Goal: Task Accomplishment & Management: Use online tool/utility

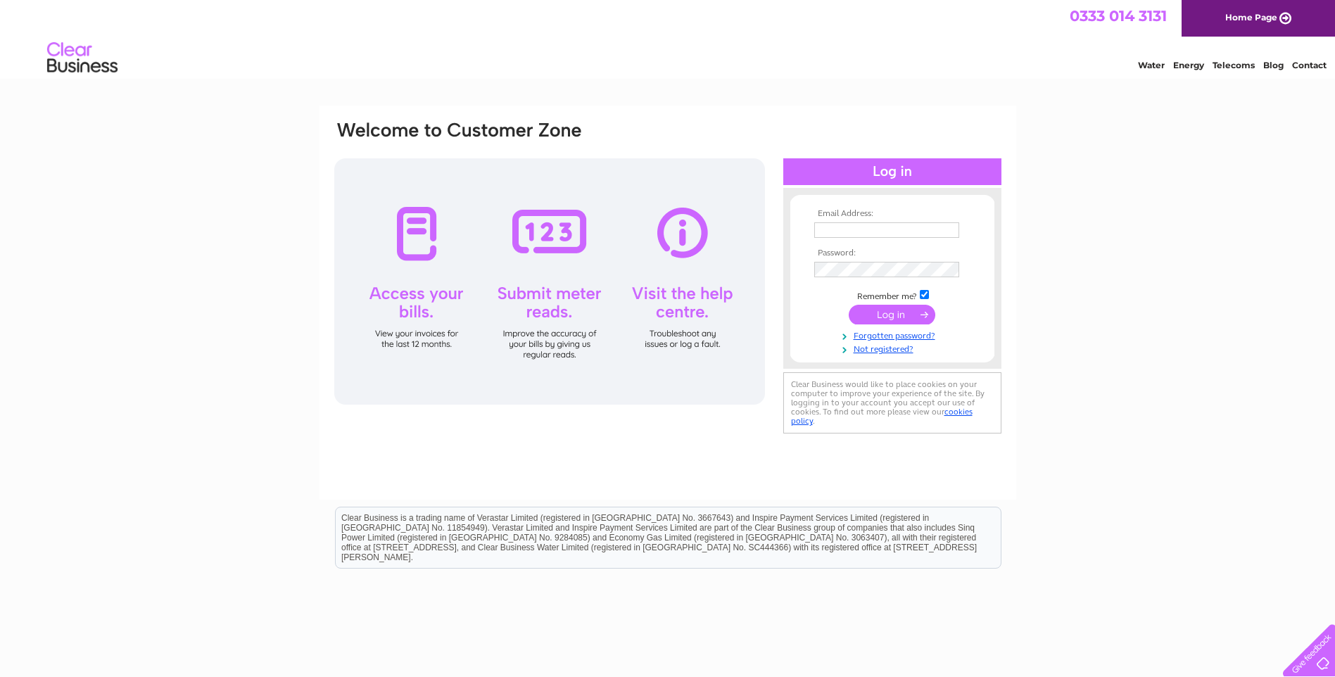
click at [886, 234] on input "text" at bounding box center [886, 229] width 145 height 15
type input "[EMAIL_ADDRESS][DOMAIN_NAME]"
click at [892, 308] on input "submit" at bounding box center [892, 315] width 87 height 20
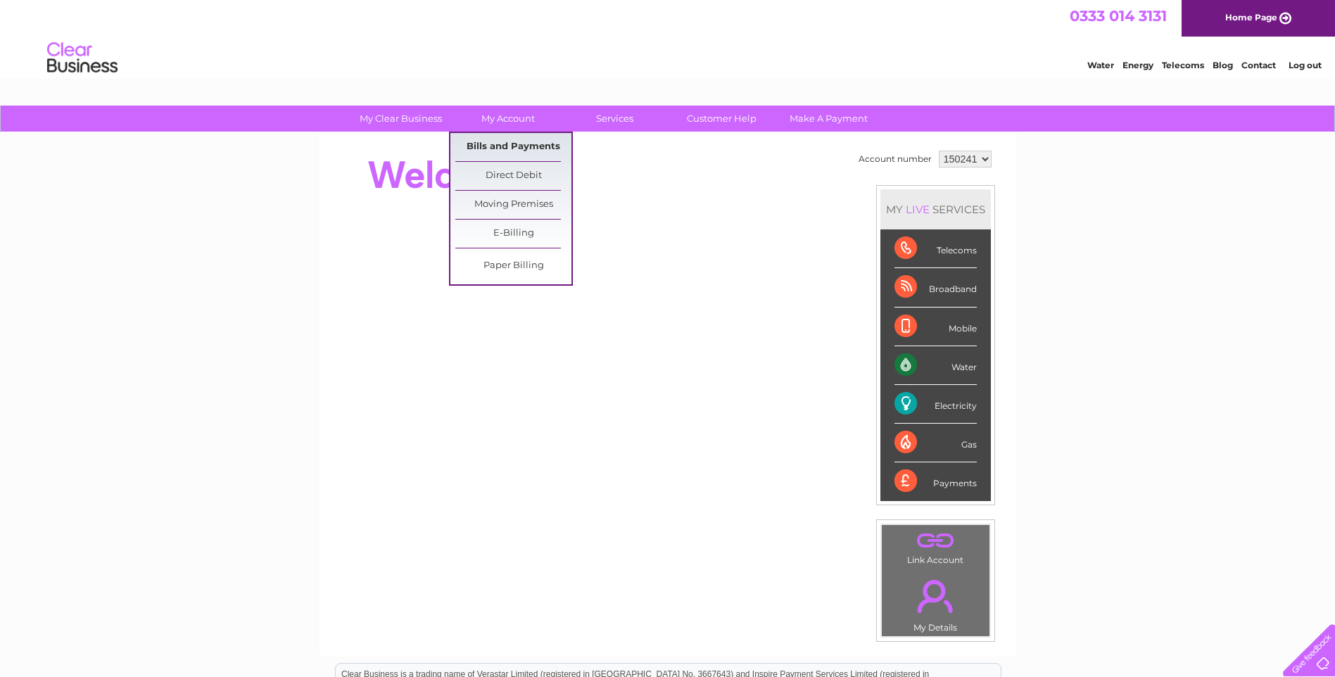
click at [503, 142] on link "Bills and Payments" at bounding box center [513, 147] width 116 height 28
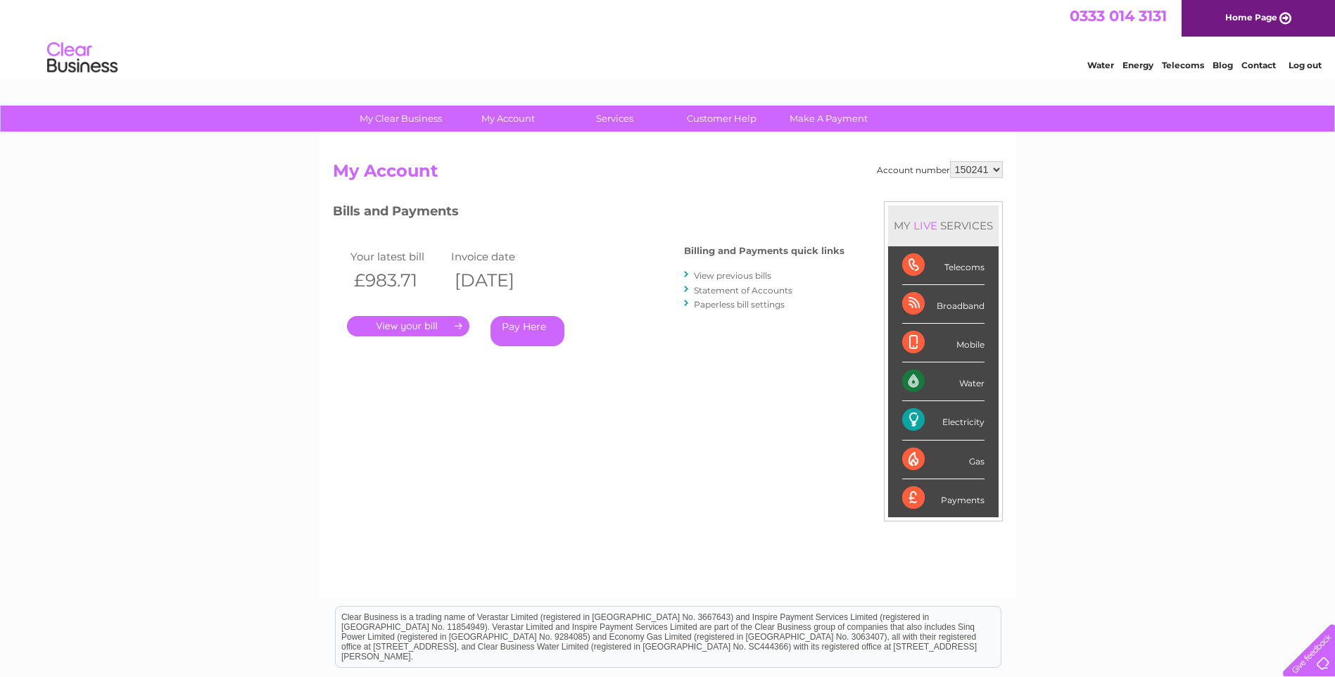
click at [433, 324] on link "." at bounding box center [408, 326] width 122 height 20
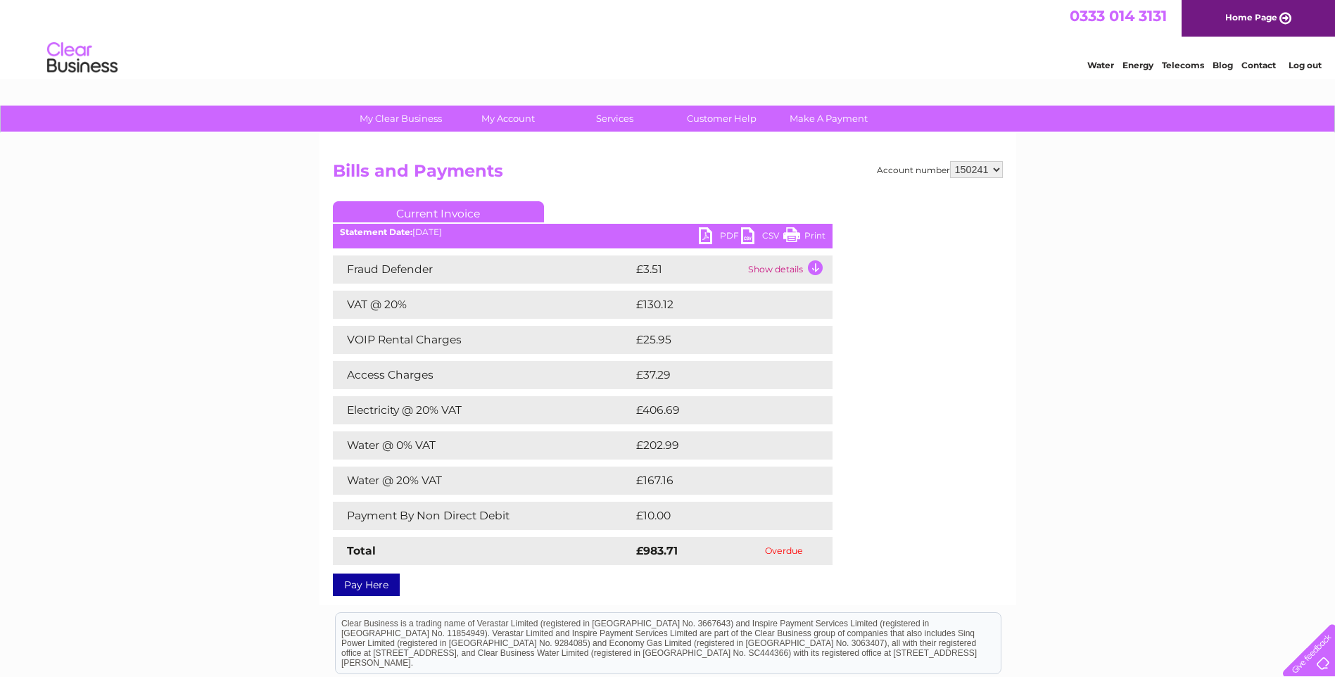
drag, startPoint x: 792, startPoint y: 231, endPoint x: 184, endPoint y: 36, distance: 637.9
click at [792, 231] on link "Print" at bounding box center [804, 237] width 42 height 20
click at [1307, 67] on link "Log out" at bounding box center [1305, 65] width 33 height 11
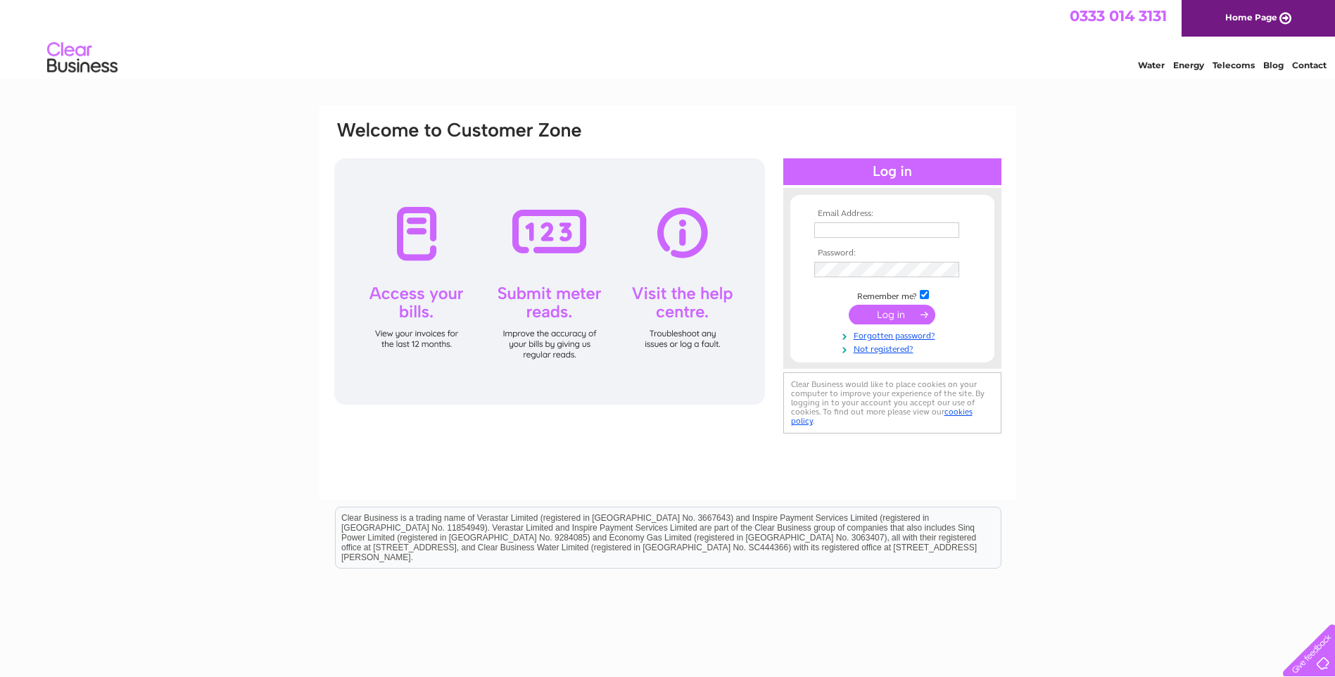
click at [844, 232] on input "text" at bounding box center [886, 229] width 145 height 15
type input "[EMAIL_ADDRESS][DOMAIN_NAME]"
click at [892, 319] on input "submit" at bounding box center [892, 315] width 87 height 20
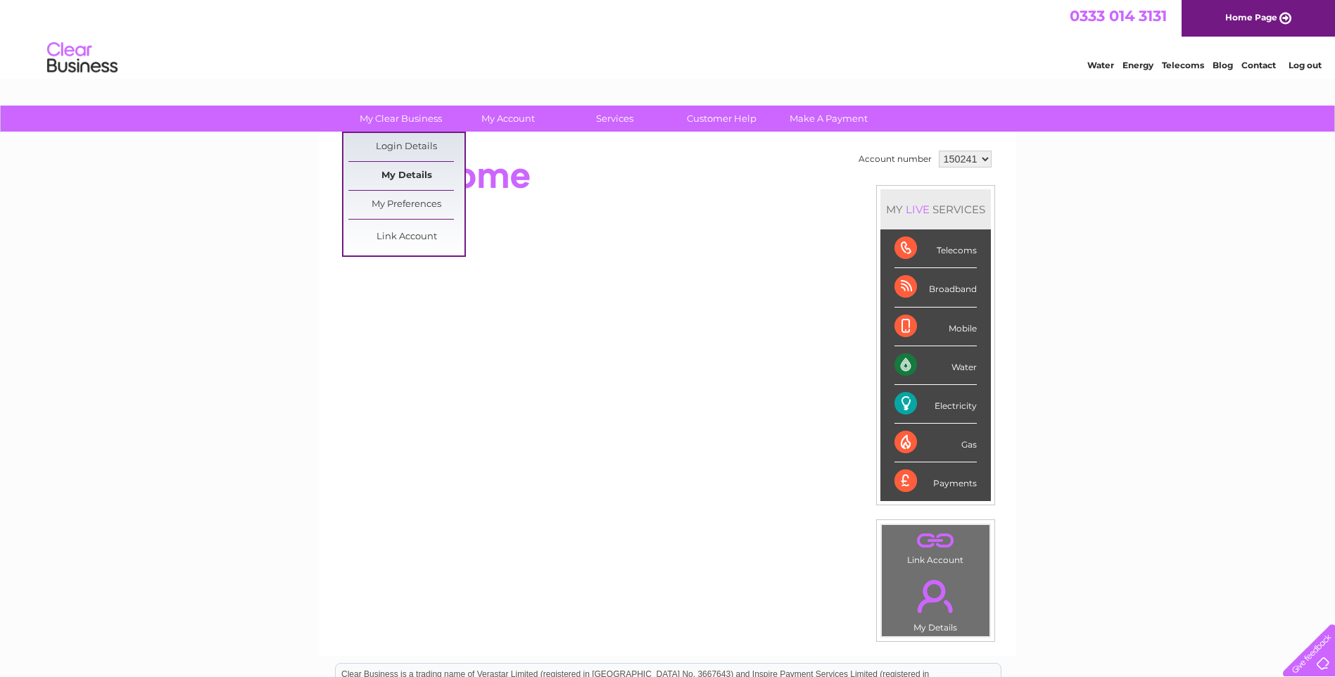
click at [412, 173] on link "My Details" at bounding box center [406, 176] width 116 height 28
click at [400, 203] on link "My Preferences" at bounding box center [406, 205] width 116 height 28
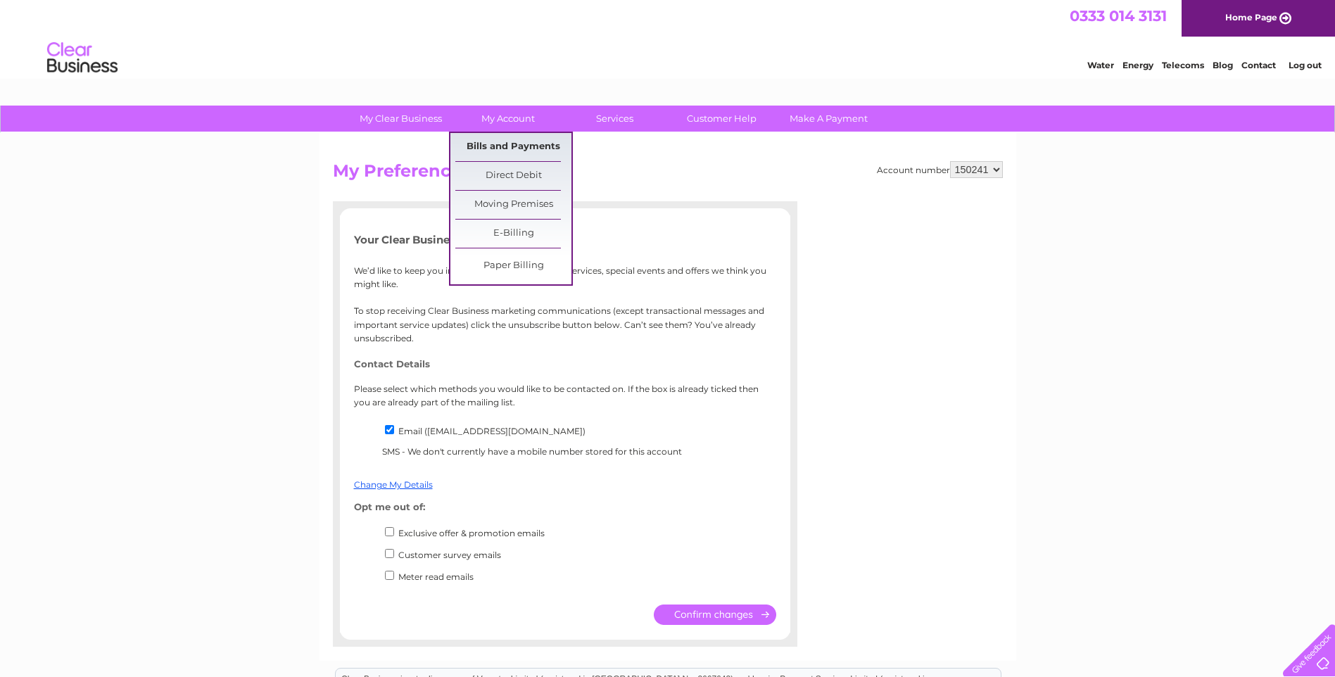
click at [498, 141] on link "Bills and Payments" at bounding box center [513, 147] width 116 height 28
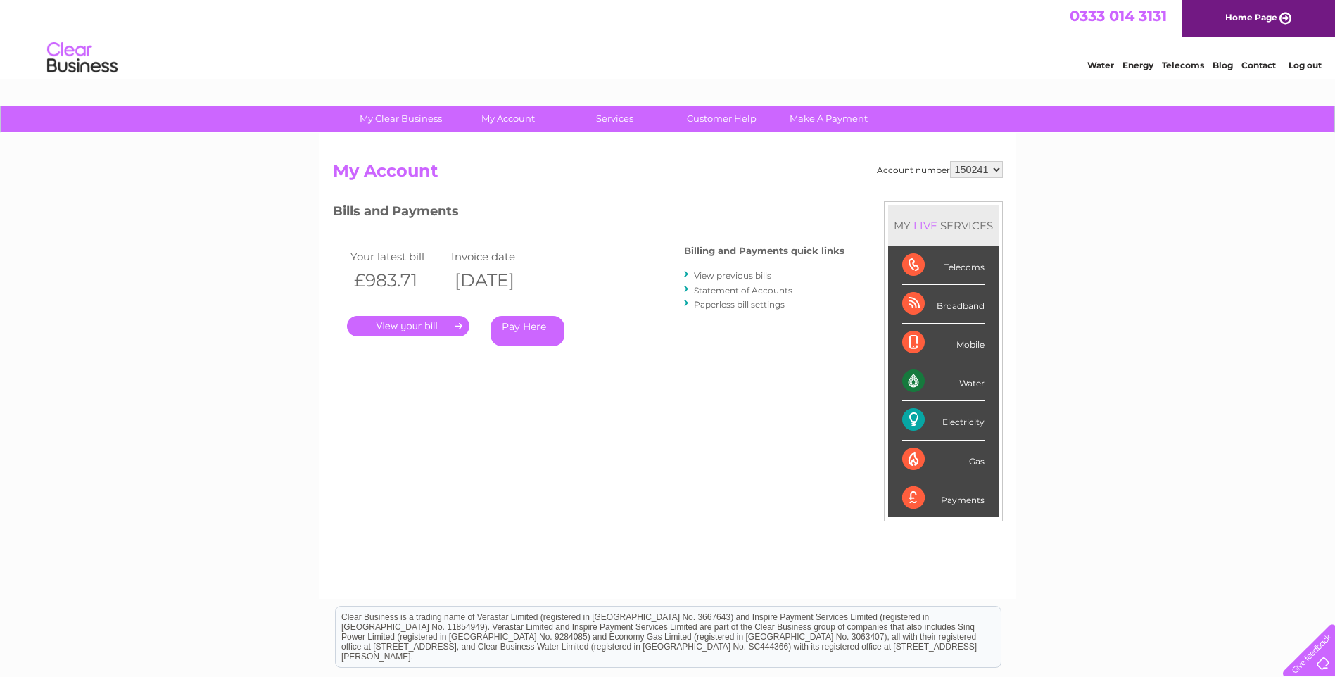
click at [438, 327] on link "." at bounding box center [408, 326] width 122 height 20
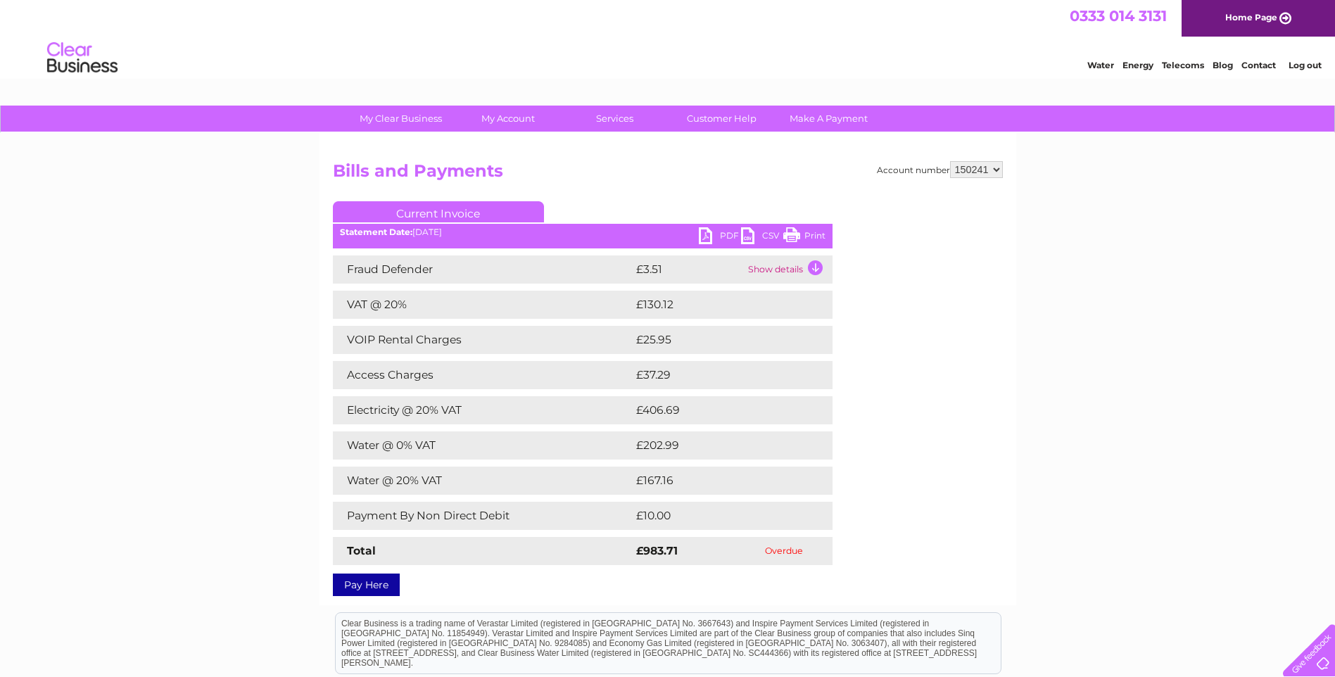
click at [818, 268] on td "Show details" at bounding box center [789, 269] width 88 height 28
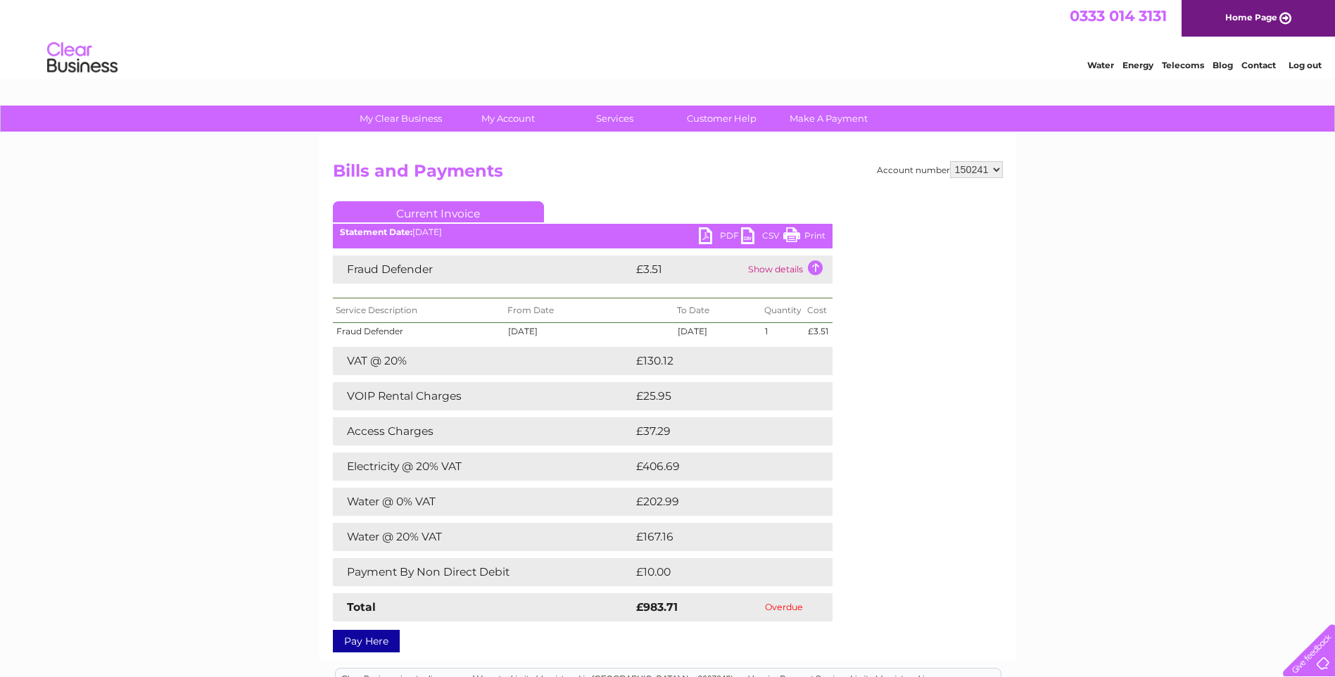
click at [1303, 65] on link "Log out" at bounding box center [1305, 65] width 33 height 11
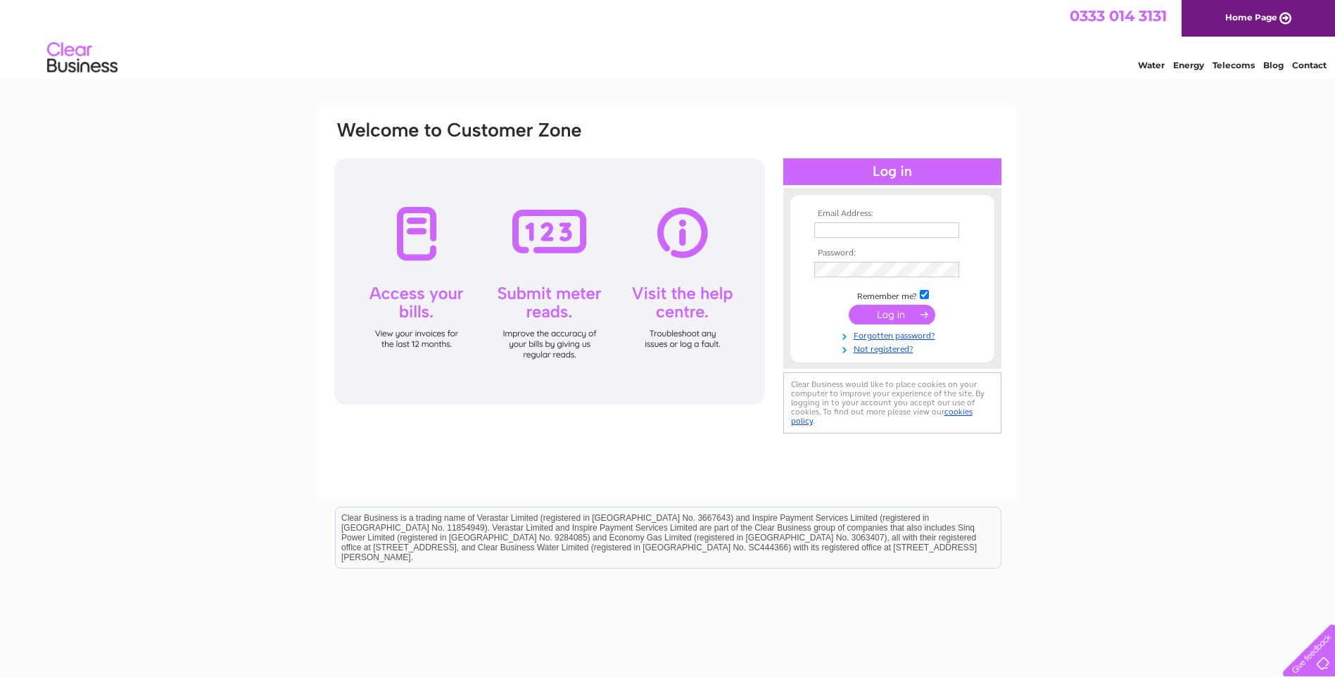
click at [881, 229] on input "text" at bounding box center [886, 229] width 145 height 15
type input "salon284hair@hotmail.co.uk"
click at [900, 320] on input "submit" at bounding box center [892, 316] width 87 height 20
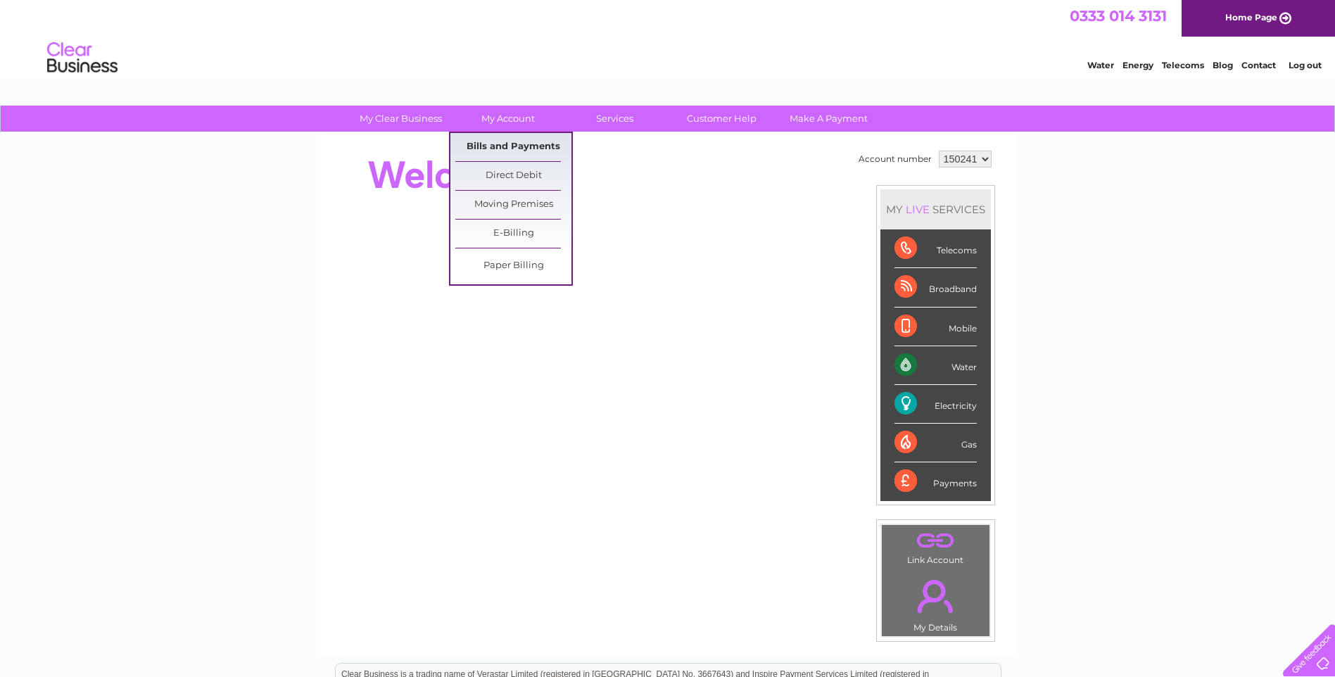
click at [530, 141] on link "Bills and Payments" at bounding box center [513, 147] width 116 height 28
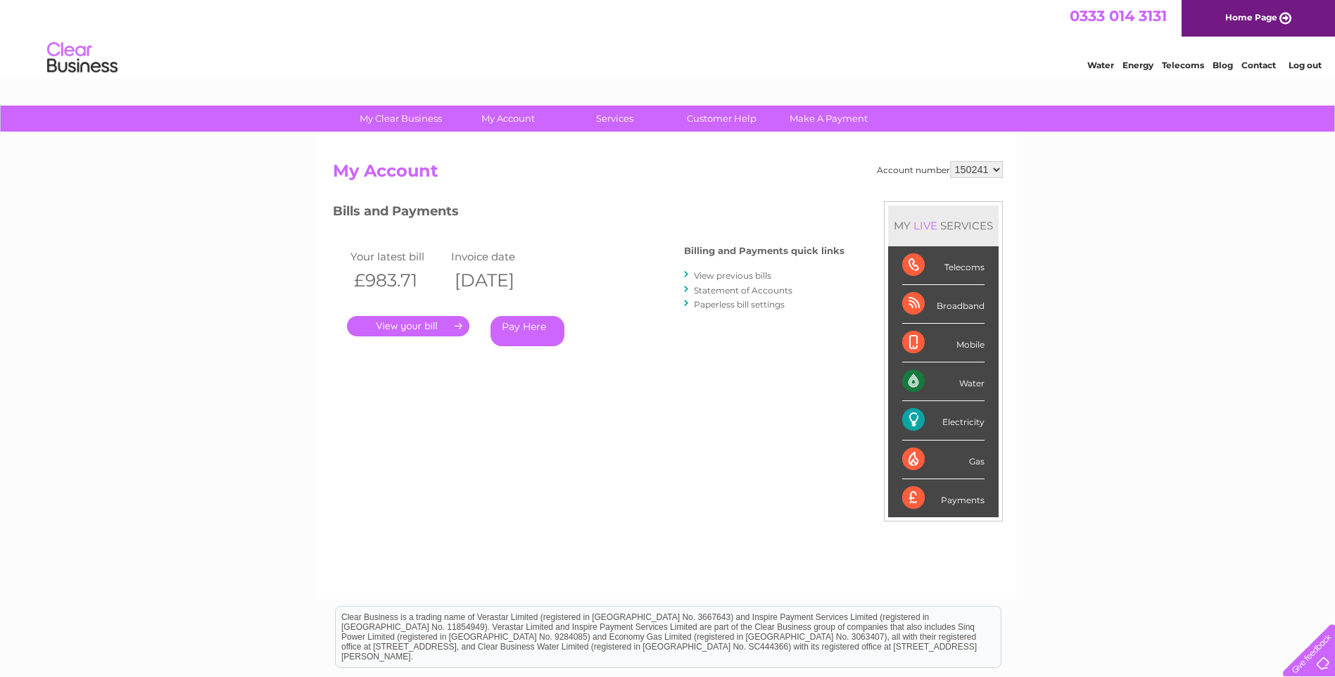
click at [444, 329] on link "." at bounding box center [408, 326] width 122 height 20
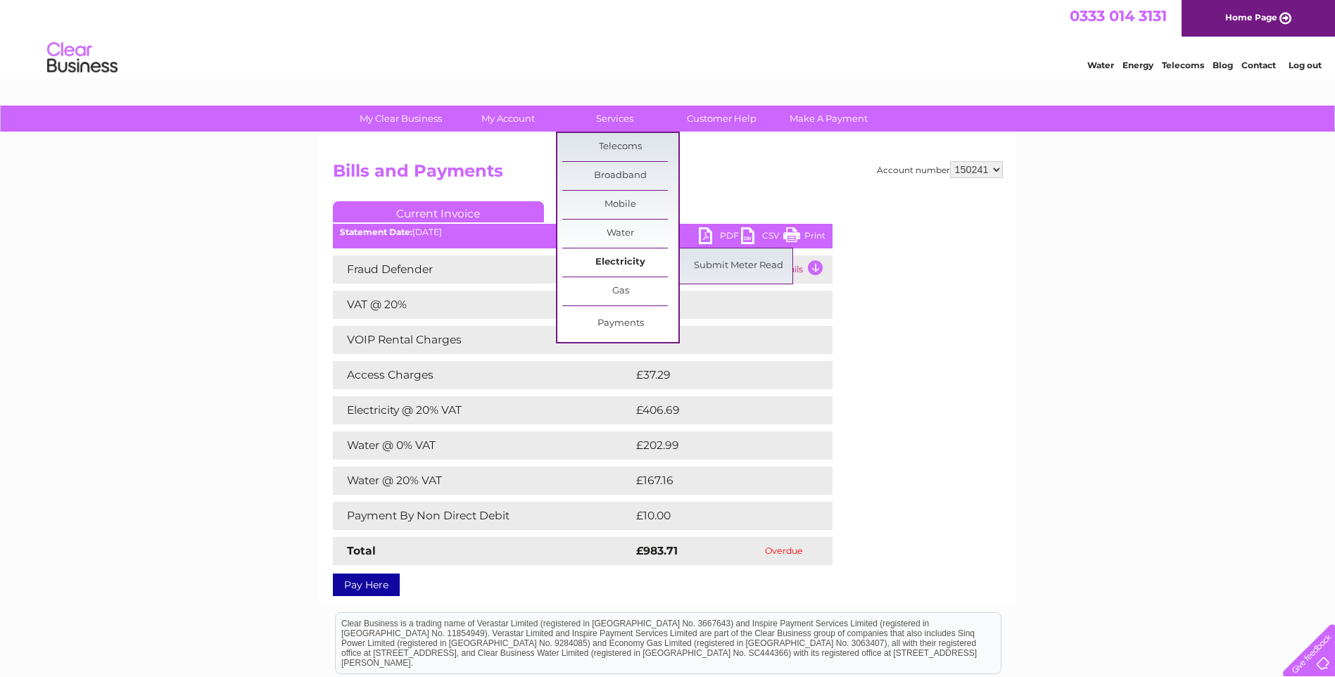
click at [631, 255] on link "Electricity" at bounding box center [620, 262] width 116 height 28
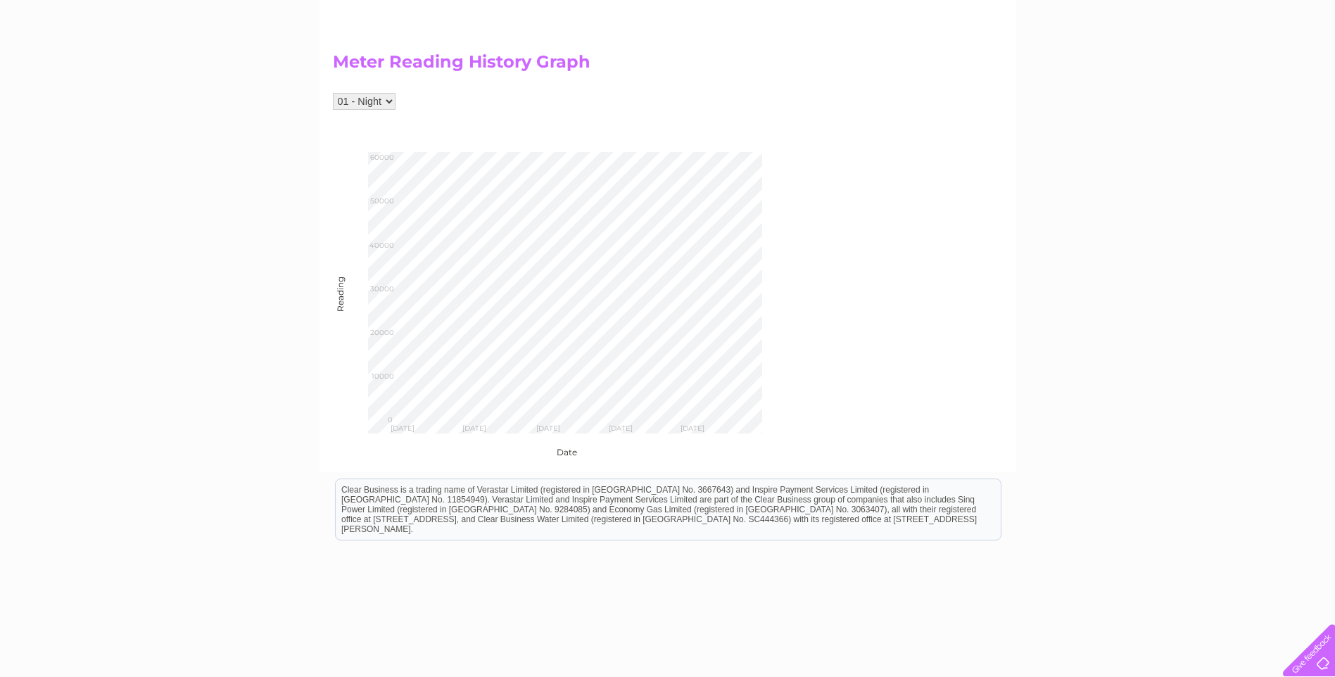
scroll to position [580, 0]
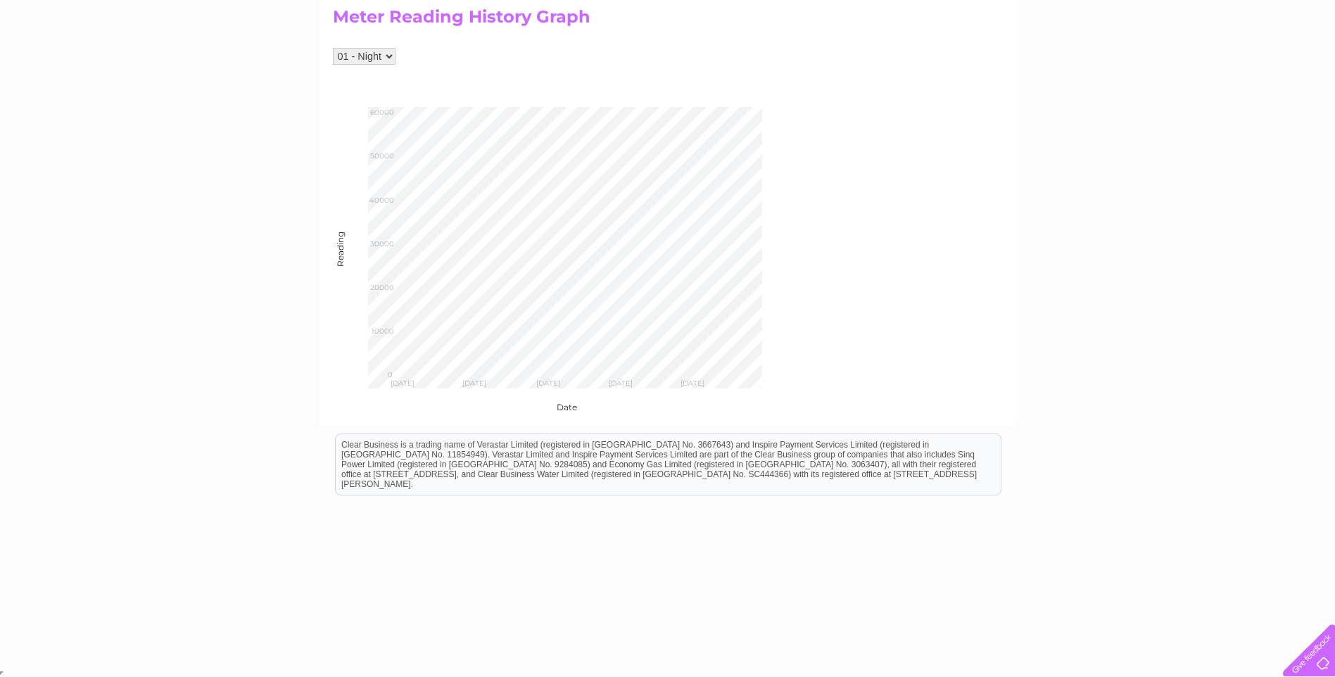
click at [390, 56] on select "01 - Night 02 - Day" at bounding box center [364, 56] width 63 height 17
click at [333, 48] on select "01 - Night 02 - Day" at bounding box center [364, 56] width 63 height 17
click at [388, 56] on select "01 - Night 02 - Day" at bounding box center [364, 56] width 63 height 17
click at [333, 48] on select "01 - Night 02 - Day" at bounding box center [364, 56] width 63 height 17
click at [388, 56] on select "01 - Night 02 - Day" at bounding box center [364, 56] width 63 height 17
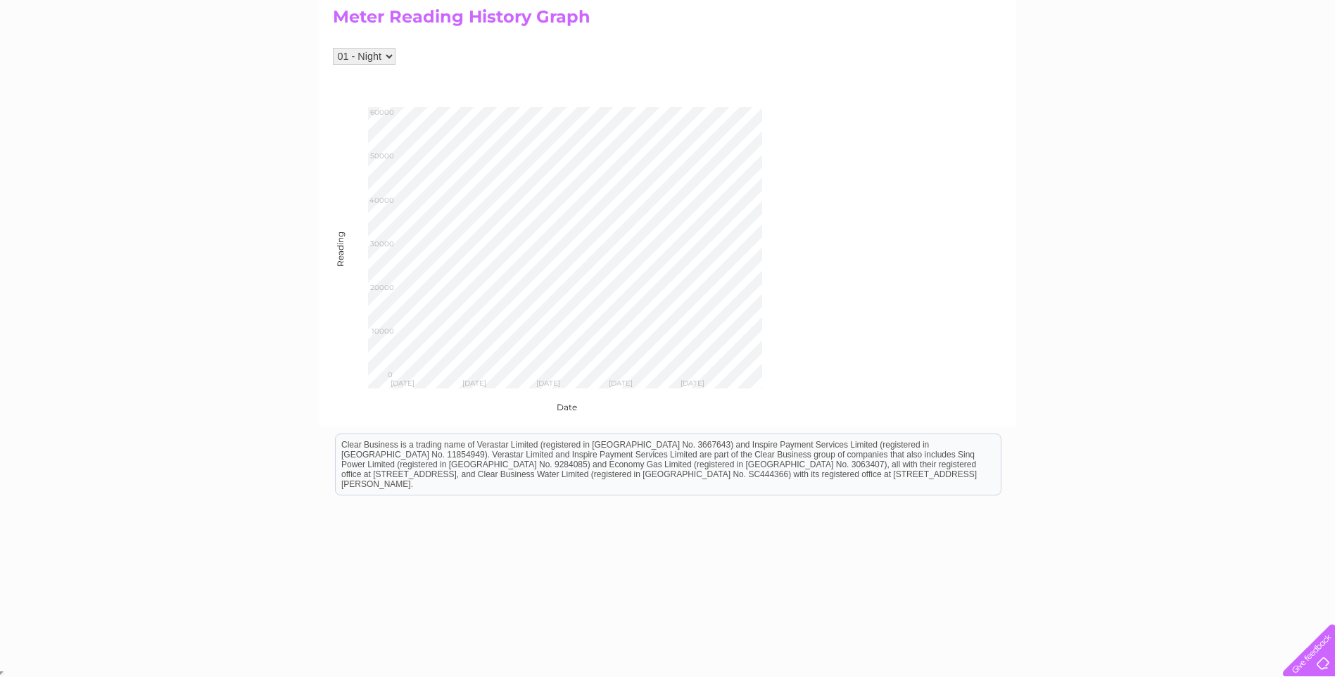
select select "258576"
click at [333, 48] on select "01 - Night 02 - Day" at bounding box center [364, 56] width 63 height 17
click at [388, 56] on select "01 - Night 02 - Day" at bounding box center [364, 56] width 63 height 17
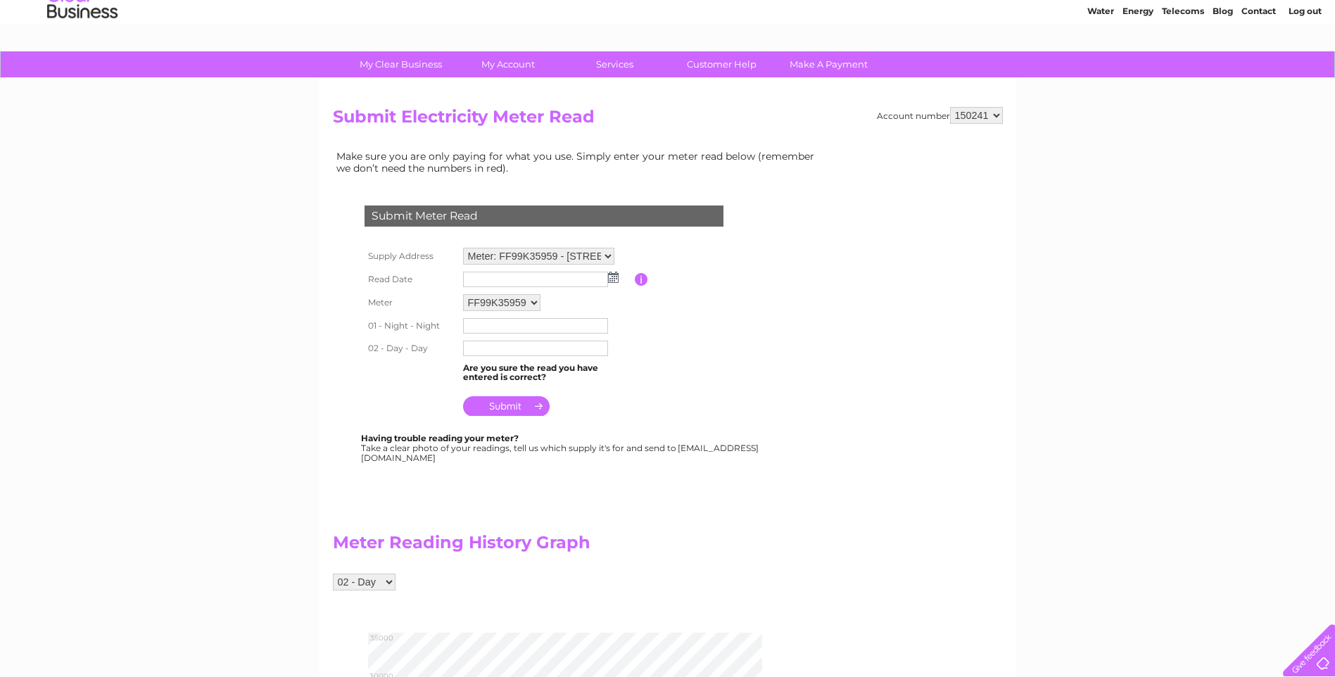
scroll to position [0, 0]
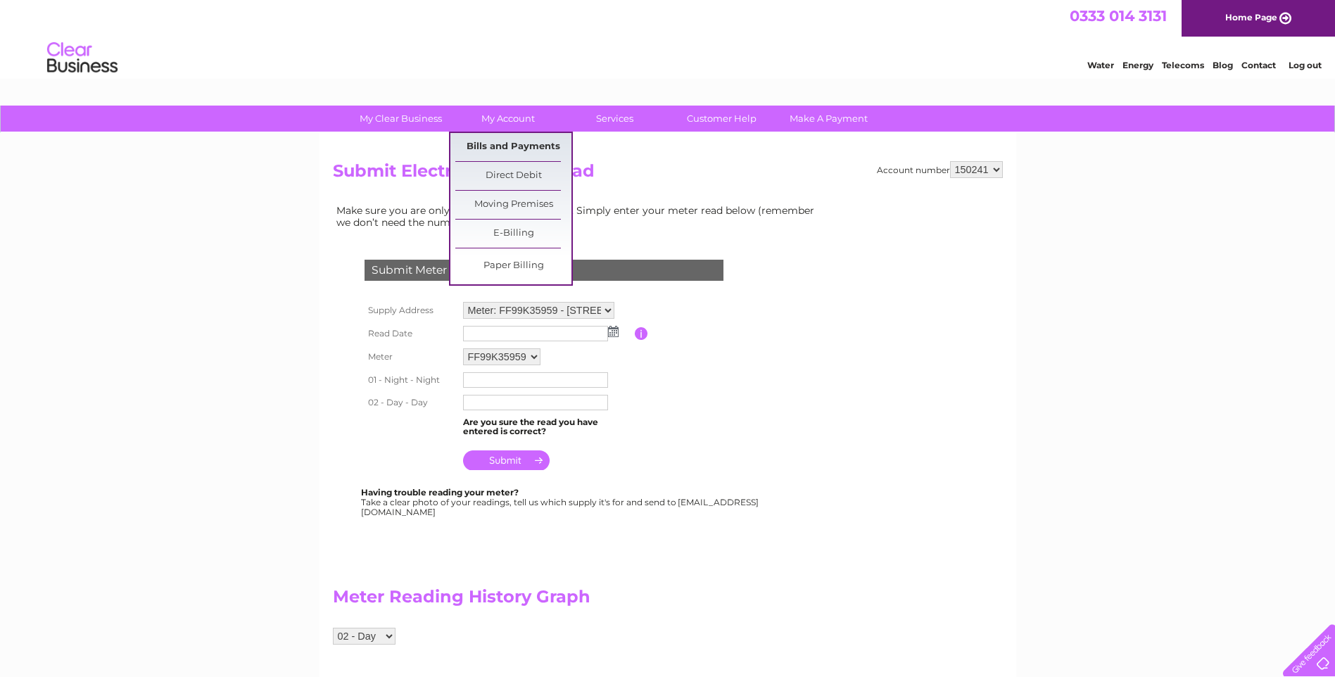
click at [524, 137] on link "Bills and Payments" at bounding box center [513, 147] width 116 height 28
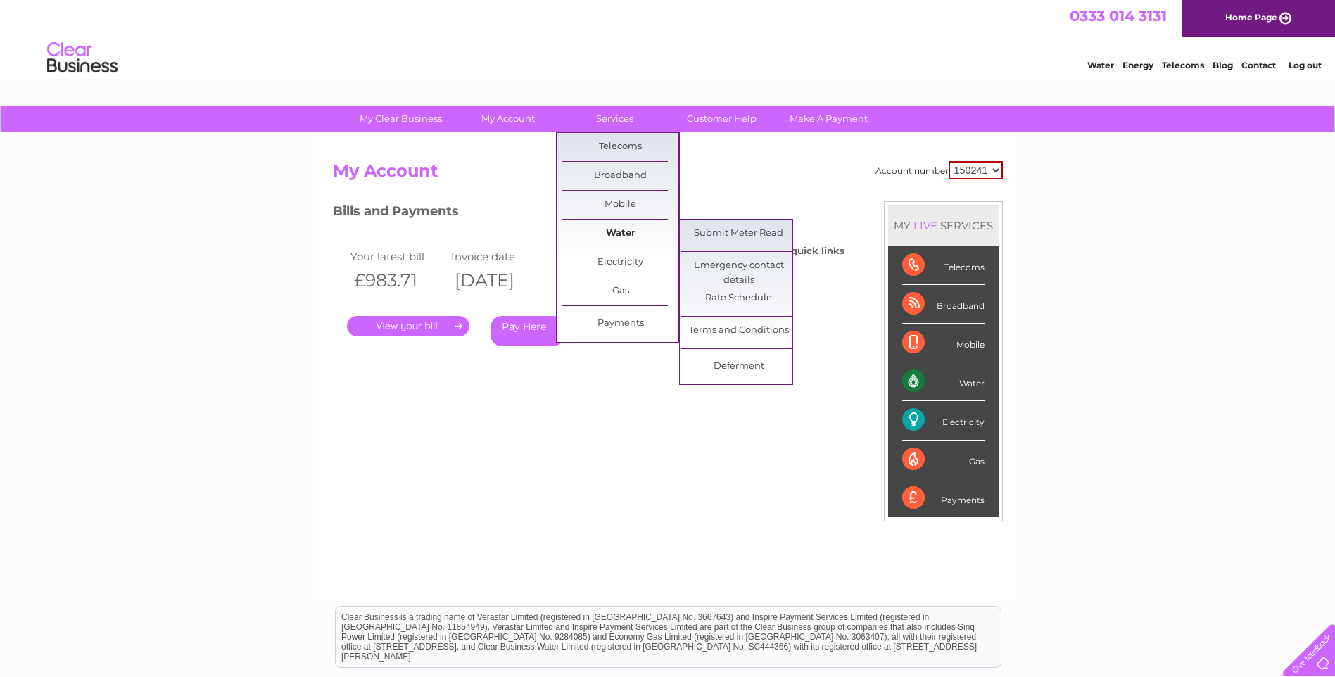
click at [627, 232] on link "Water" at bounding box center [620, 234] width 116 height 28
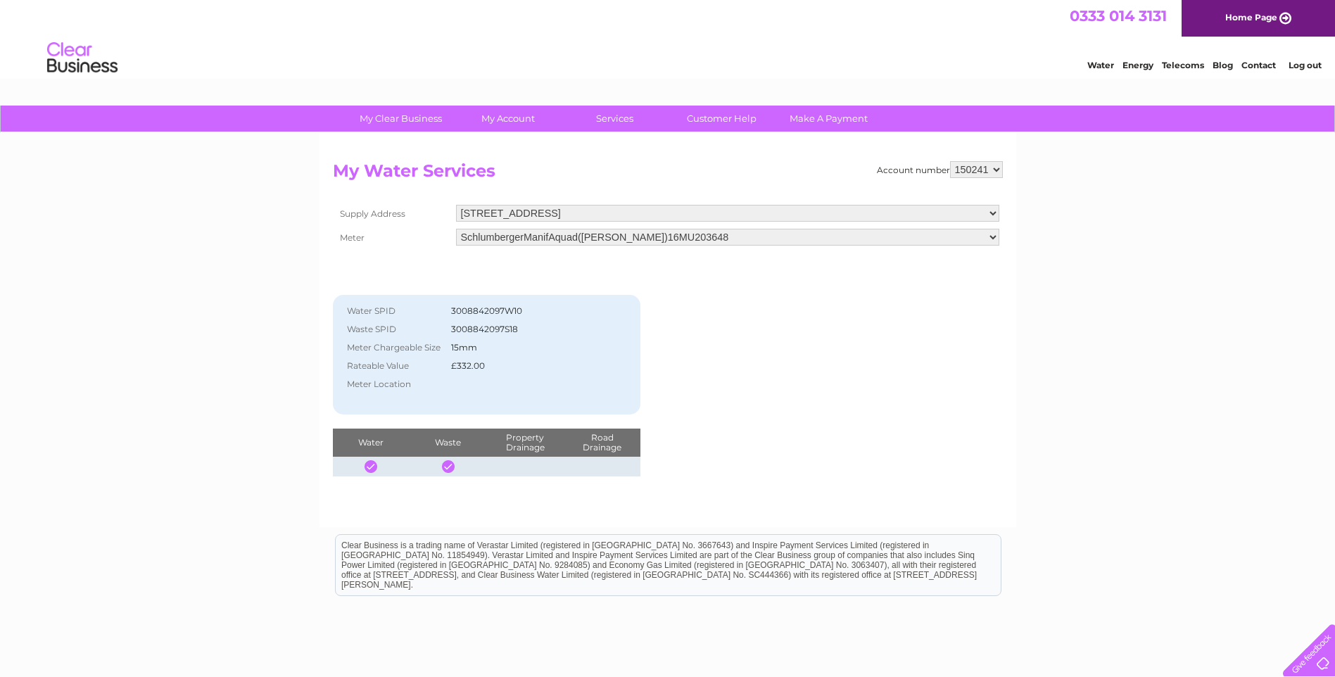
click at [1314, 63] on link "Log out" at bounding box center [1305, 65] width 33 height 11
